Goal: Navigation & Orientation: Understand site structure

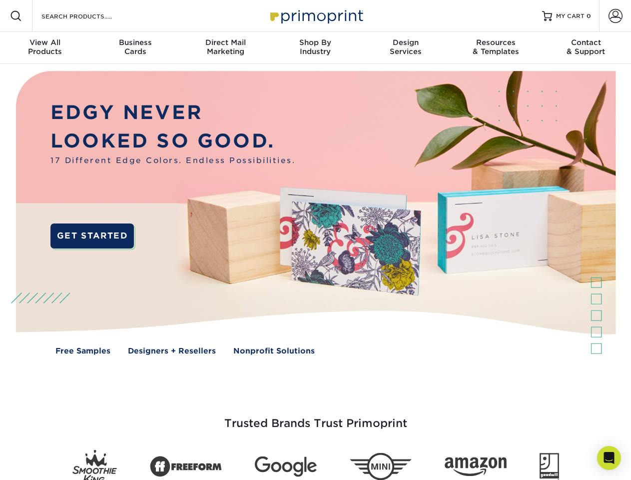
click at [315, 240] on img at bounding box center [315, 220] width 624 height 312
click at [16, 16] on span at bounding box center [16, 16] width 12 height 12
click at [615, 16] on span at bounding box center [615, 16] width 14 height 14
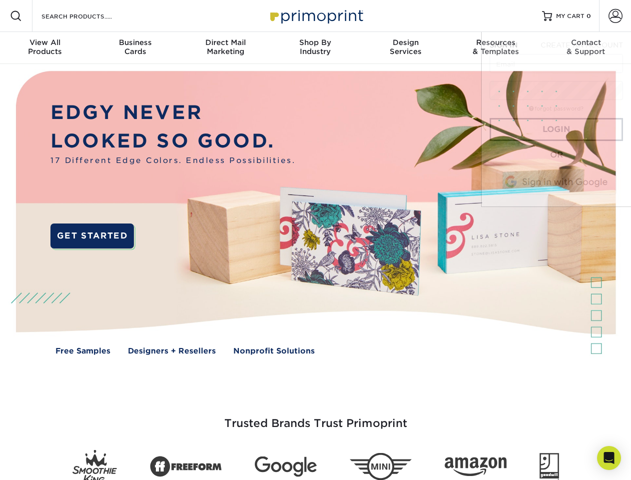
click at [45, 48] on div "View All Products" at bounding box center [45, 47] width 90 height 18
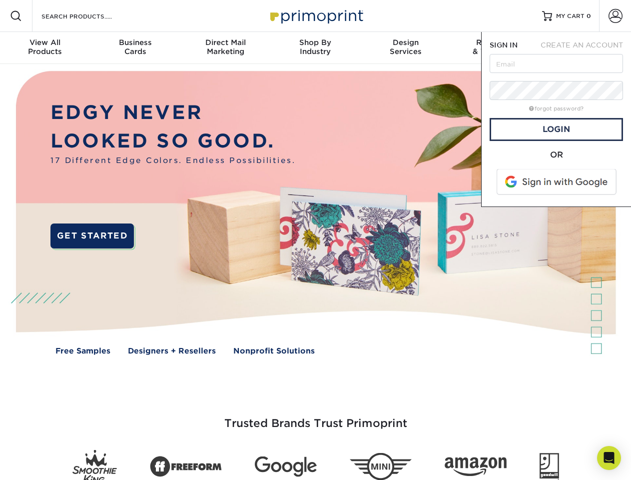
click at [135, 48] on div "Business Cards" at bounding box center [135, 47] width 90 height 18
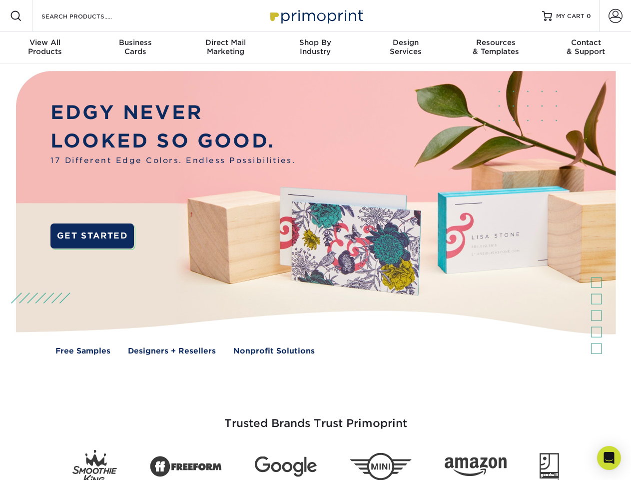
click at [225, 48] on div "Direct Mail Marketing" at bounding box center [225, 47] width 90 height 18
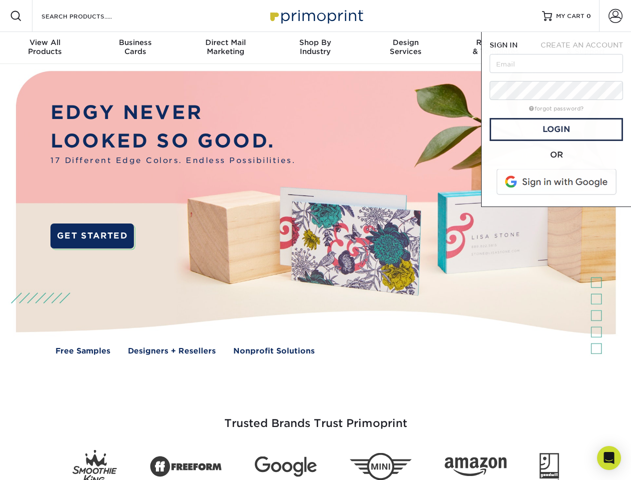
click at [315, 48] on div "Shop By Industry" at bounding box center [315, 47] width 90 height 18
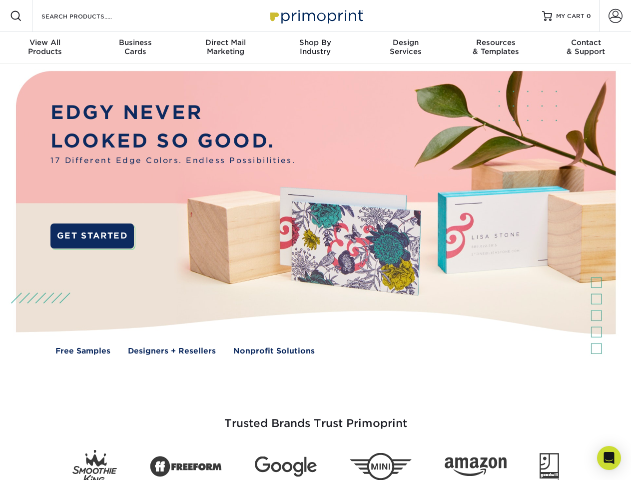
click at [406, 48] on div "Design Services" at bounding box center [406, 47] width 90 height 18
click at [496, 48] on div "Resources & Templates" at bounding box center [496, 47] width 90 height 18
click at [586, 48] on div "Contact & Support" at bounding box center [586, 47] width 90 height 18
